Goal: Information Seeking & Learning: Find specific fact

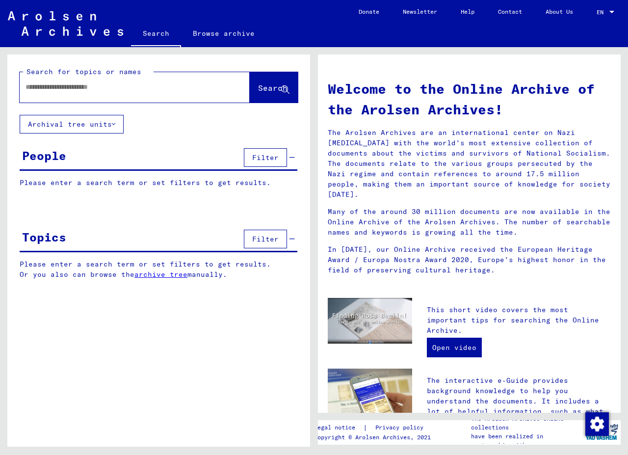
click at [50, 86] on input "text" at bounding box center [123, 87] width 195 height 10
paste input "**********"
type input "**********"
click at [269, 91] on span "Search" at bounding box center [272, 88] width 29 height 10
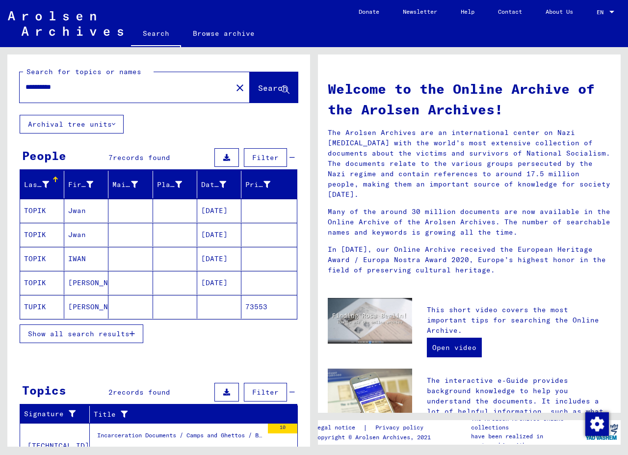
click at [79, 328] on button "Show all search results" at bounding box center [82, 333] width 124 height 19
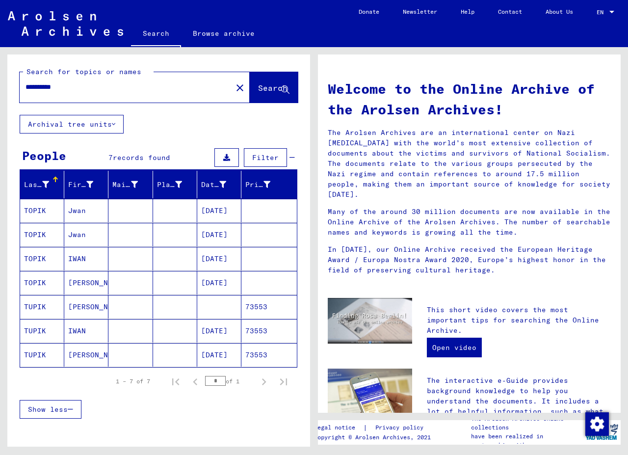
click at [221, 352] on mat-cell "[DATE]" at bounding box center [219, 355] width 44 height 24
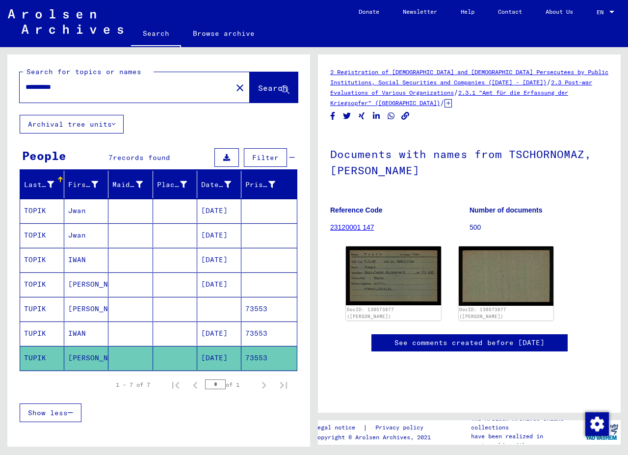
click at [217, 331] on mat-cell "[DATE]" at bounding box center [219, 333] width 44 height 24
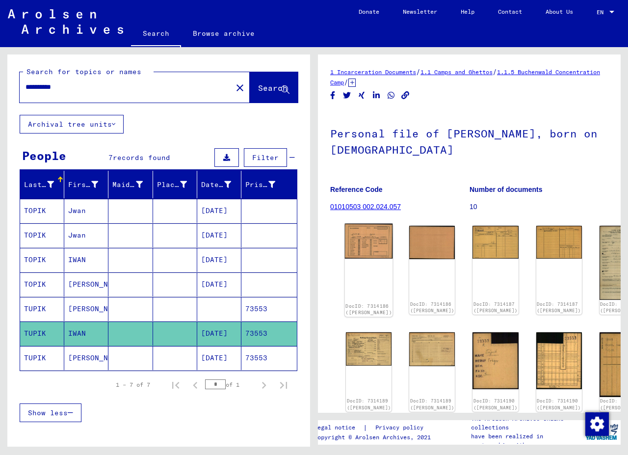
click at [365, 231] on img at bounding box center [369, 241] width 48 height 35
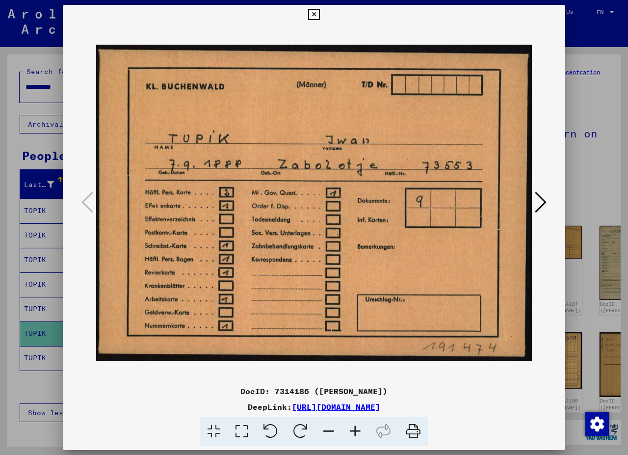
click at [541, 201] on icon at bounding box center [541, 202] width 12 height 24
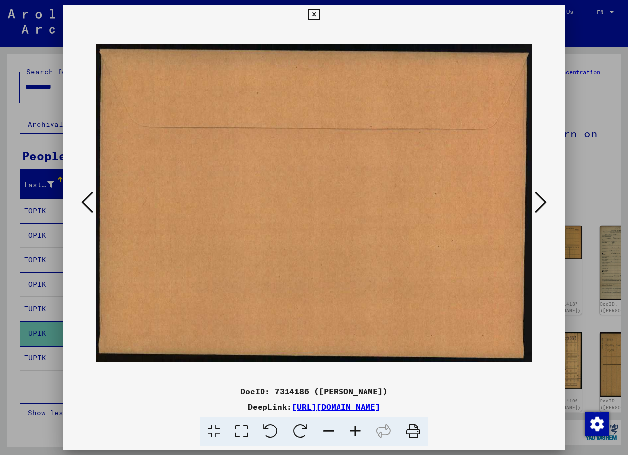
click at [542, 201] on icon at bounding box center [541, 202] width 12 height 24
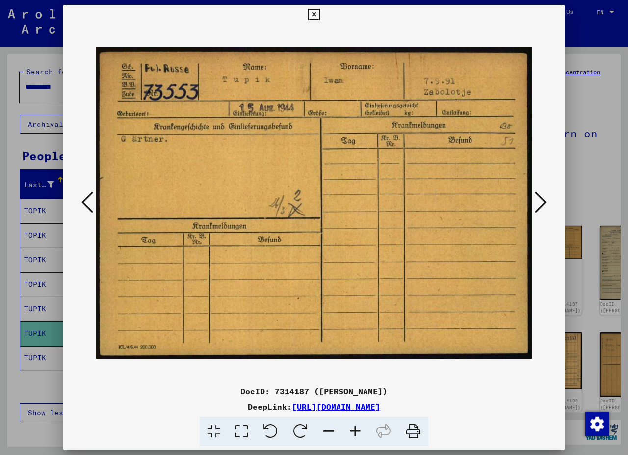
click at [542, 201] on icon at bounding box center [541, 202] width 12 height 24
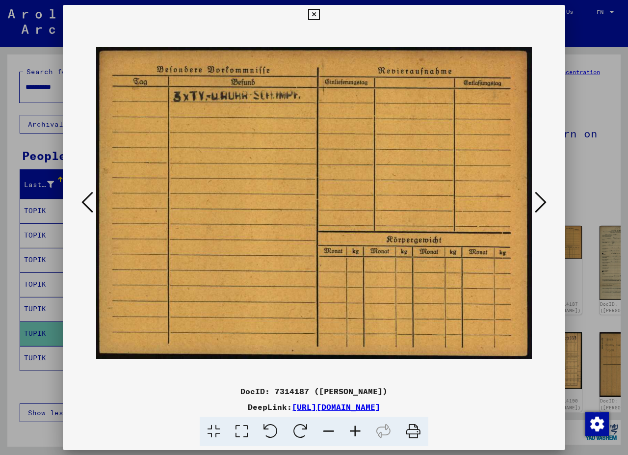
click at [542, 201] on icon at bounding box center [541, 202] width 12 height 24
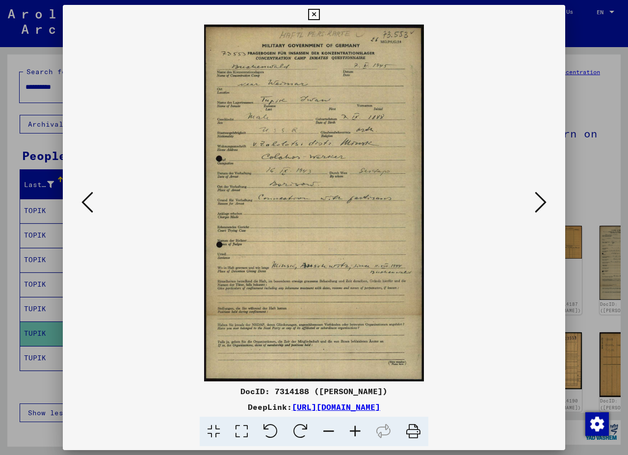
click at [542, 201] on icon at bounding box center [541, 202] width 12 height 24
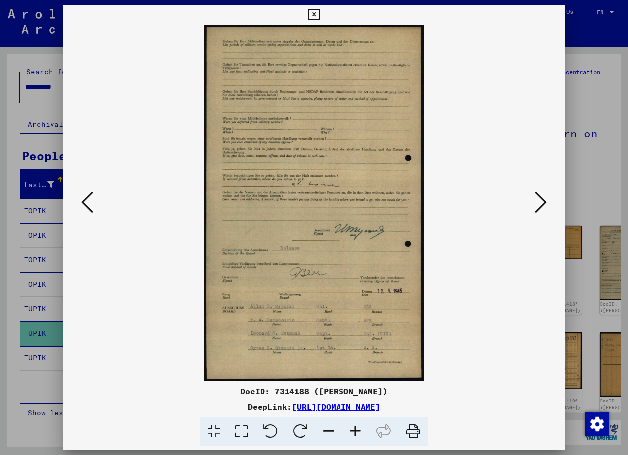
click at [542, 201] on icon at bounding box center [541, 202] width 12 height 24
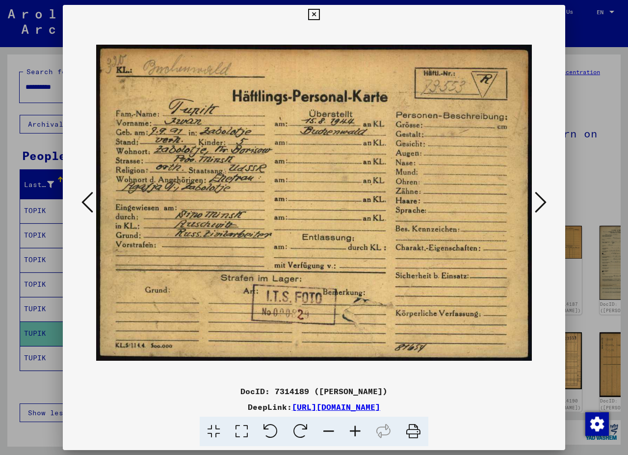
click at [543, 201] on icon at bounding box center [541, 202] width 12 height 24
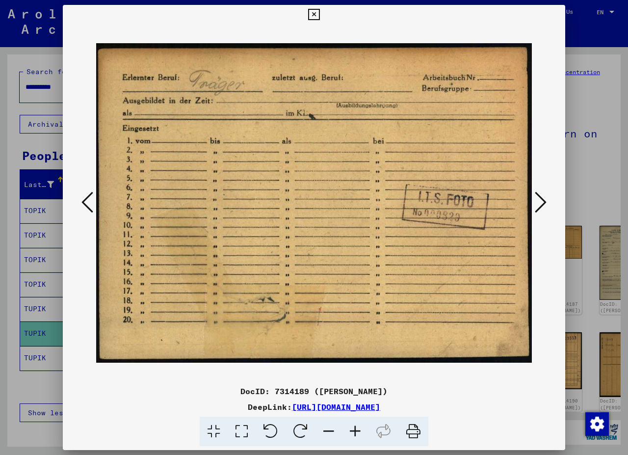
click at [543, 201] on icon at bounding box center [541, 202] width 12 height 24
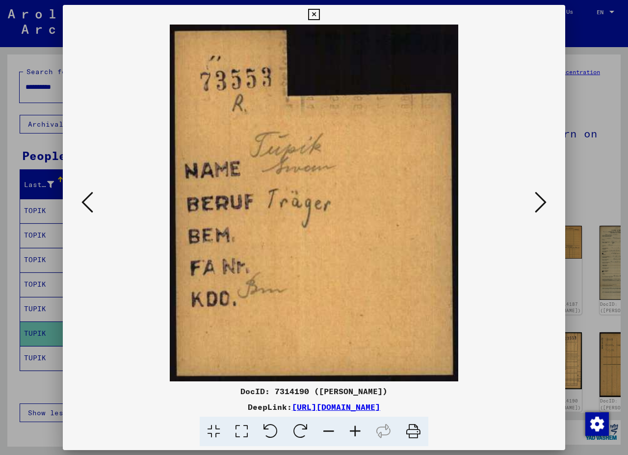
click at [543, 201] on icon at bounding box center [541, 202] width 12 height 24
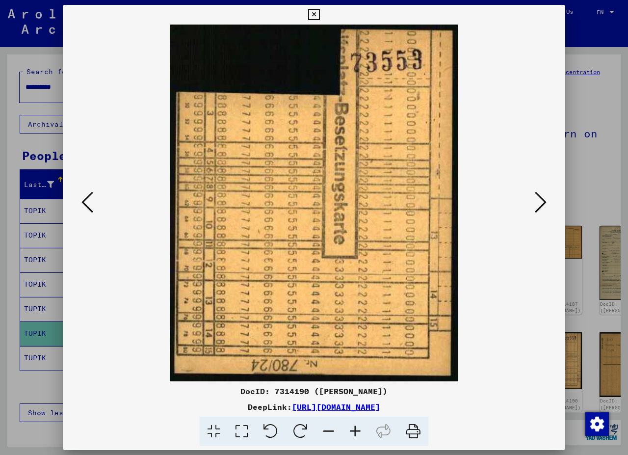
click at [543, 201] on icon at bounding box center [541, 202] width 12 height 24
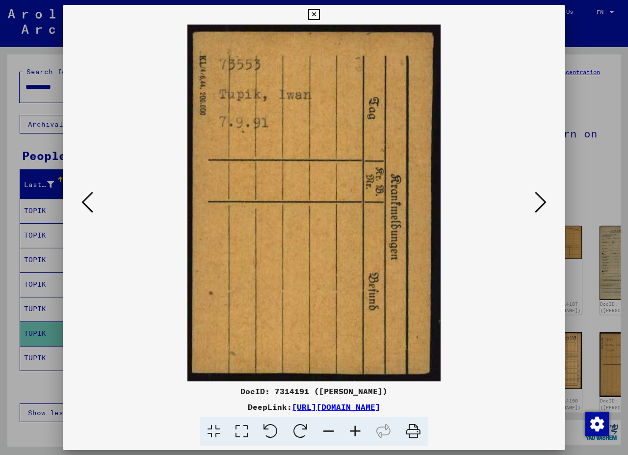
click at [548, 201] on button at bounding box center [541, 203] width 18 height 28
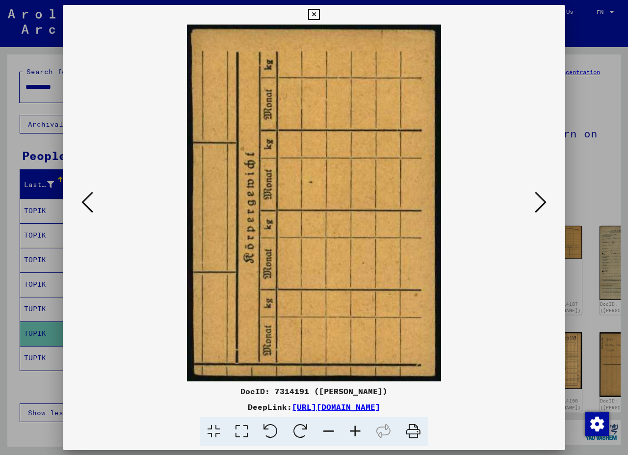
click at [544, 201] on icon at bounding box center [541, 202] width 12 height 24
